Goal: Entertainment & Leisure: Consume media (video, audio)

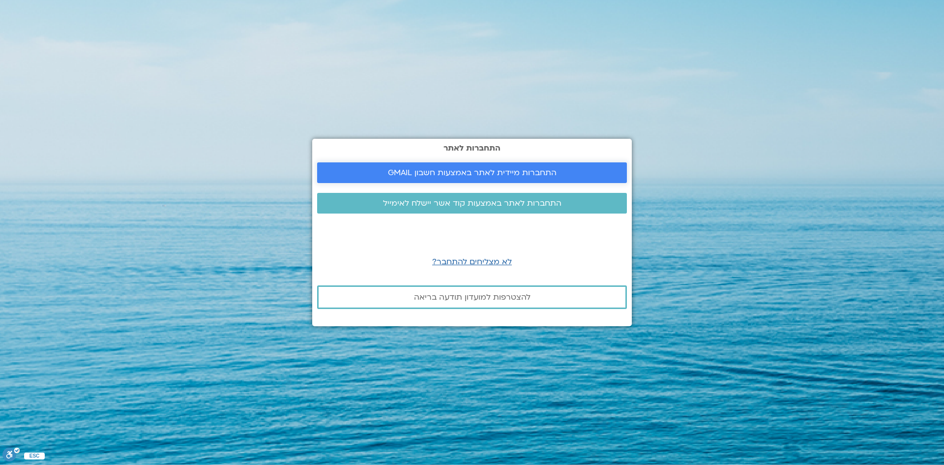
drag, startPoint x: 0, startPoint y: 0, endPoint x: 489, endPoint y: 178, distance: 520.0
click at [489, 177] on span "התחברות מיידית לאתר באמצעות חשבון GMAIL" at bounding box center [472, 172] width 169 height 9
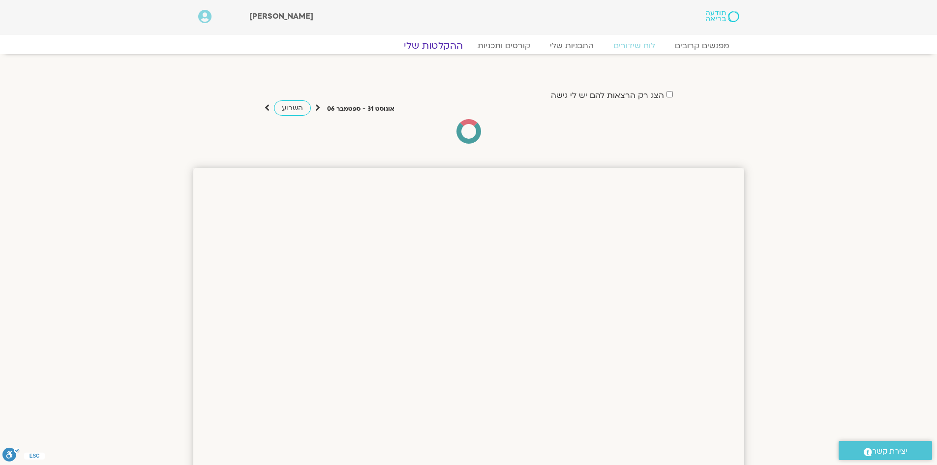
click at [448, 44] on link "ההקלטות שלי" at bounding box center [433, 46] width 83 height 12
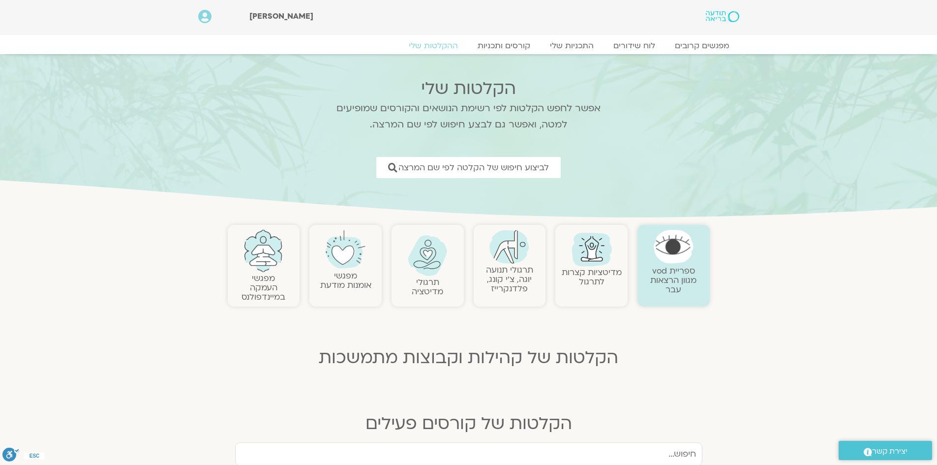
click at [354, 268] on link at bounding box center [345, 250] width 62 height 40
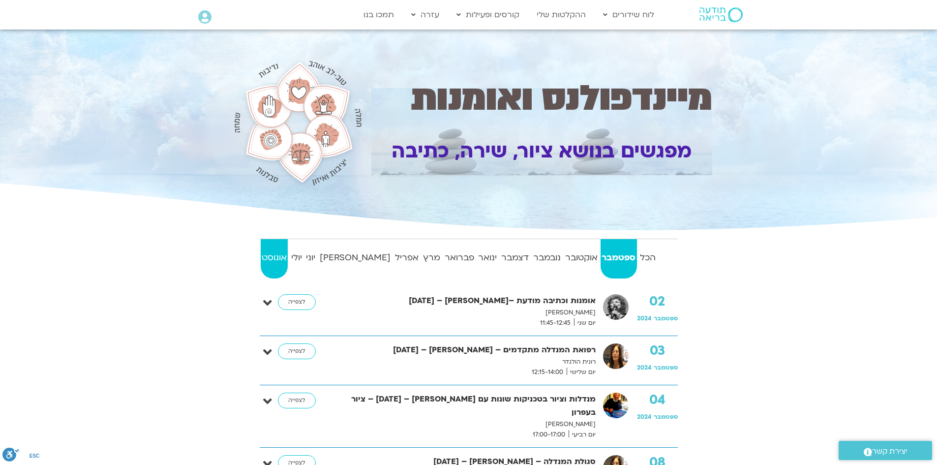
click at [281, 261] on strong "אוגוסט" at bounding box center [275, 257] width 28 height 15
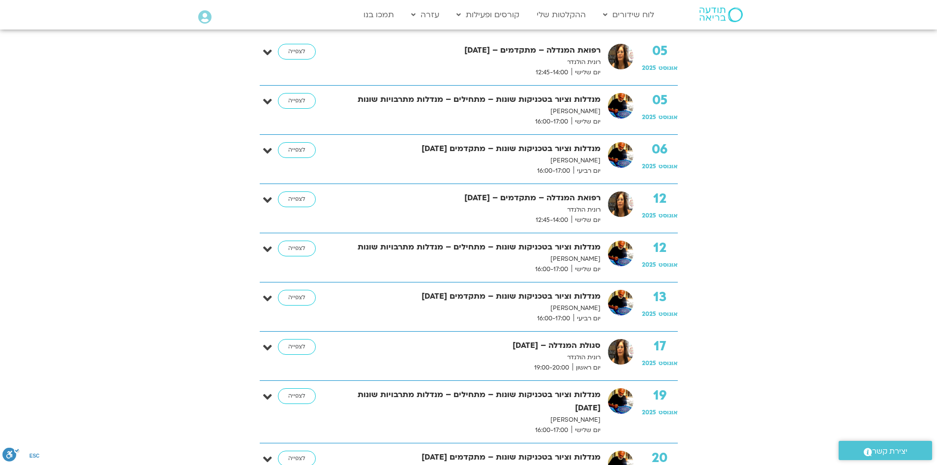
scroll to position [197, 0]
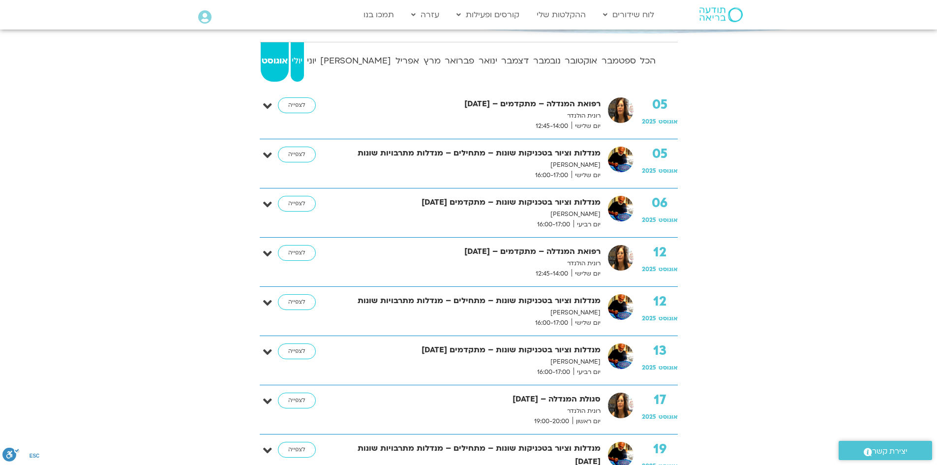
click at [304, 60] on strong "יולי" at bounding box center [297, 61] width 13 height 15
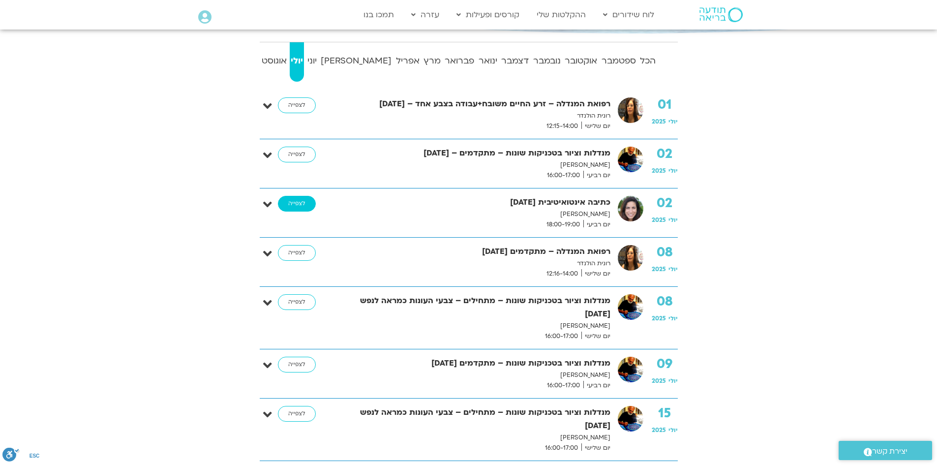
click at [302, 206] on link "לצפייה" at bounding box center [297, 204] width 38 height 16
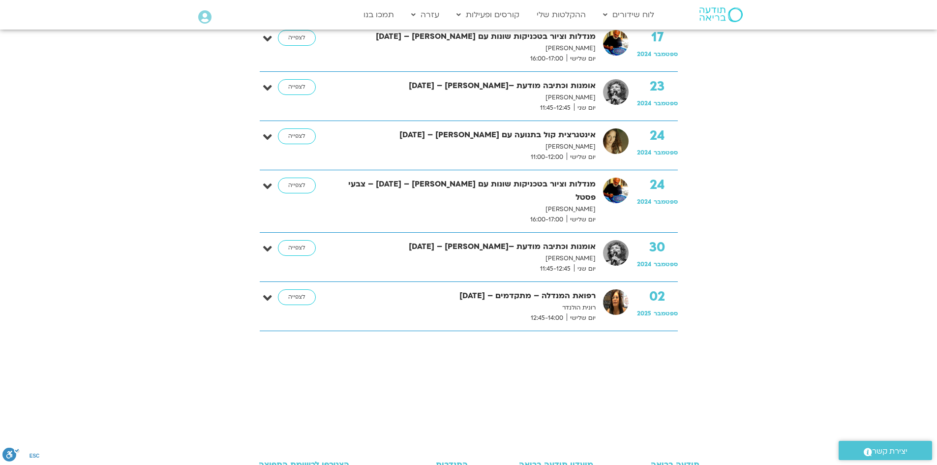
scroll to position [836, 0]
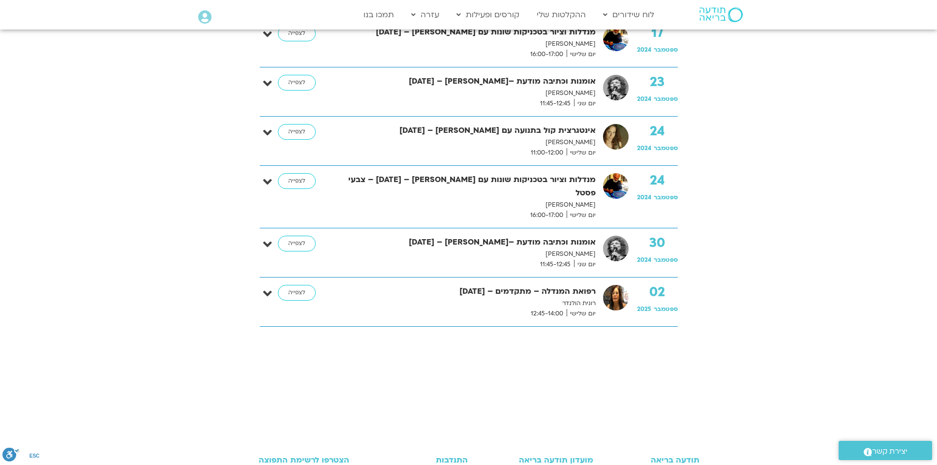
click at [545, 236] on strong "אומנות וכתיבה מודעת –[PERSON_NAME] – [DATE]" at bounding box center [466, 242] width 258 height 13
click at [300, 236] on link "לצפייה" at bounding box center [297, 244] width 38 height 16
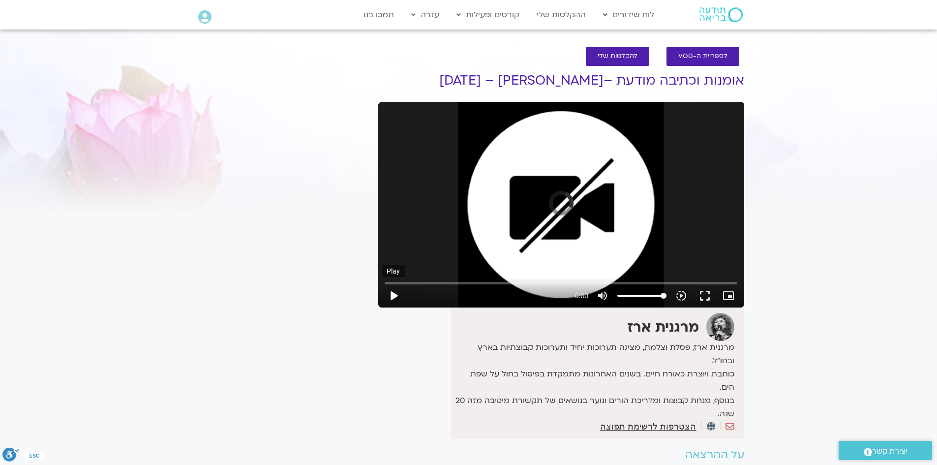
click at [398, 291] on button "play_arrow" at bounding box center [394, 296] width 24 height 24
click at [437, 281] on input "Seek" at bounding box center [561, 283] width 353 height 6
click at [480, 281] on input "Seek" at bounding box center [561, 283] width 353 height 6
click at [512, 281] on input "Seek" at bounding box center [561, 283] width 353 height 6
type input "1317.853314"
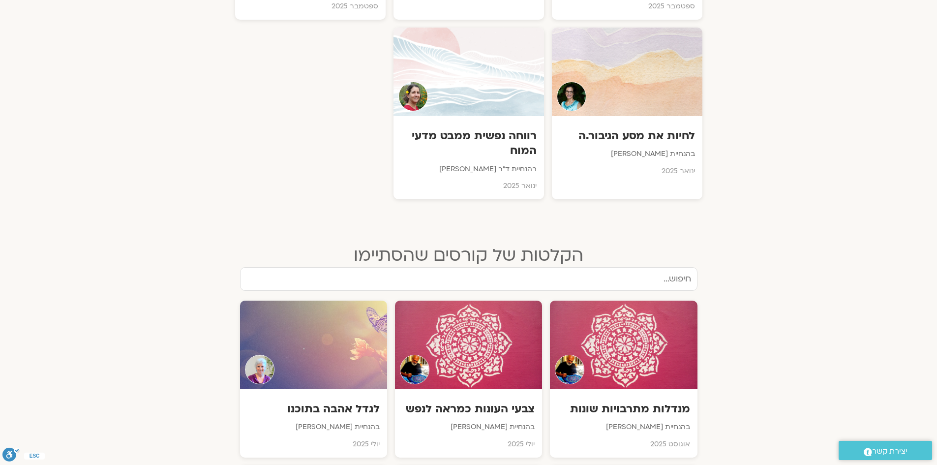
scroll to position [639, 0]
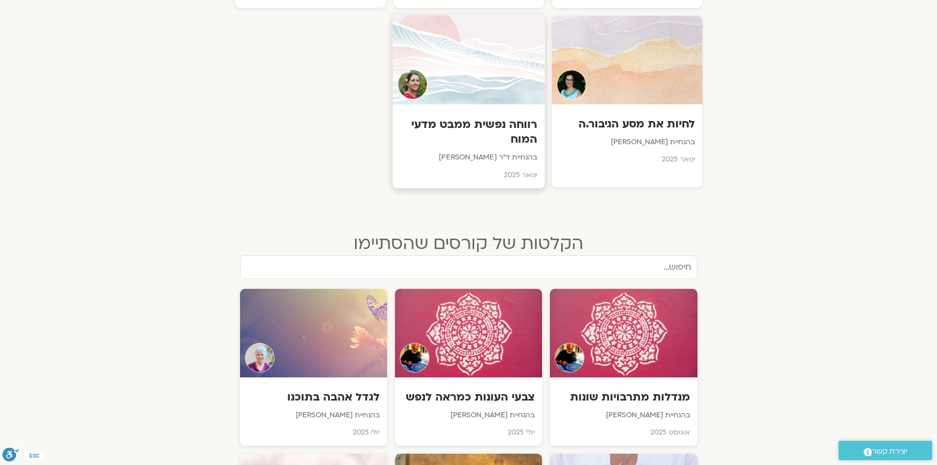
click at [505, 131] on h3 "רווחה נפשית ממבט מדעי המוח" at bounding box center [468, 132] width 137 height 30
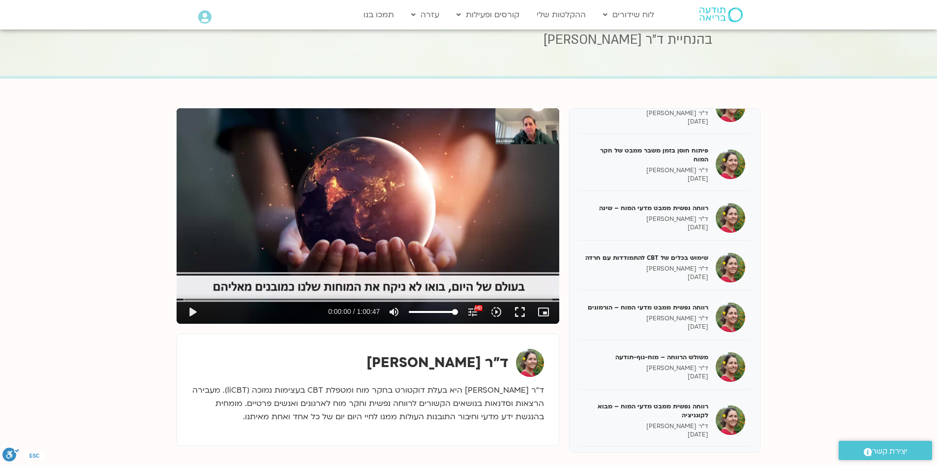
scroll to position [944, 0]
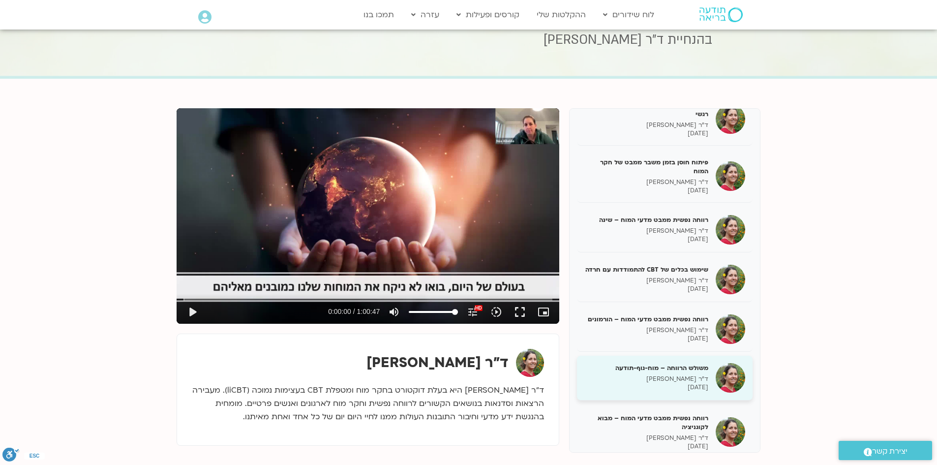
click at [643, 371] on h5 "משולש הרווחה – מוח-גוף-תודעה" at bounding box center [646, 367] width 124 height 9
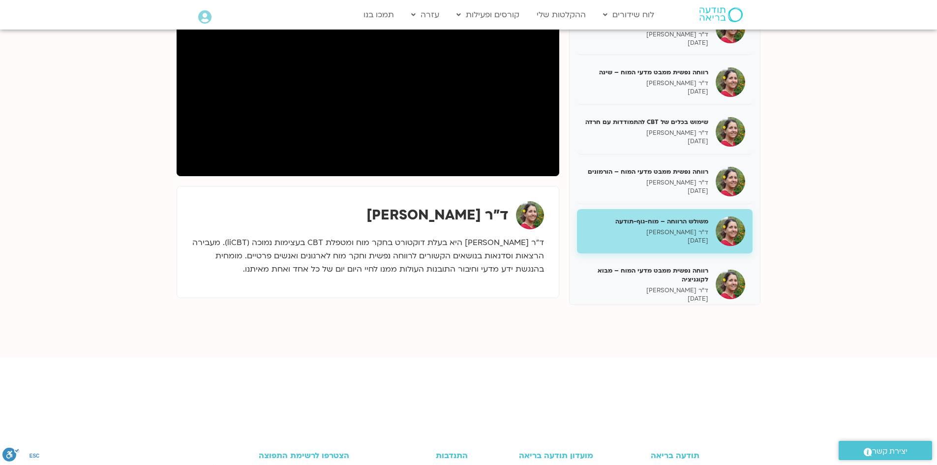
scroll to position [98, 0]
